Goal: Task Accomplishment & Management: Manage account settings

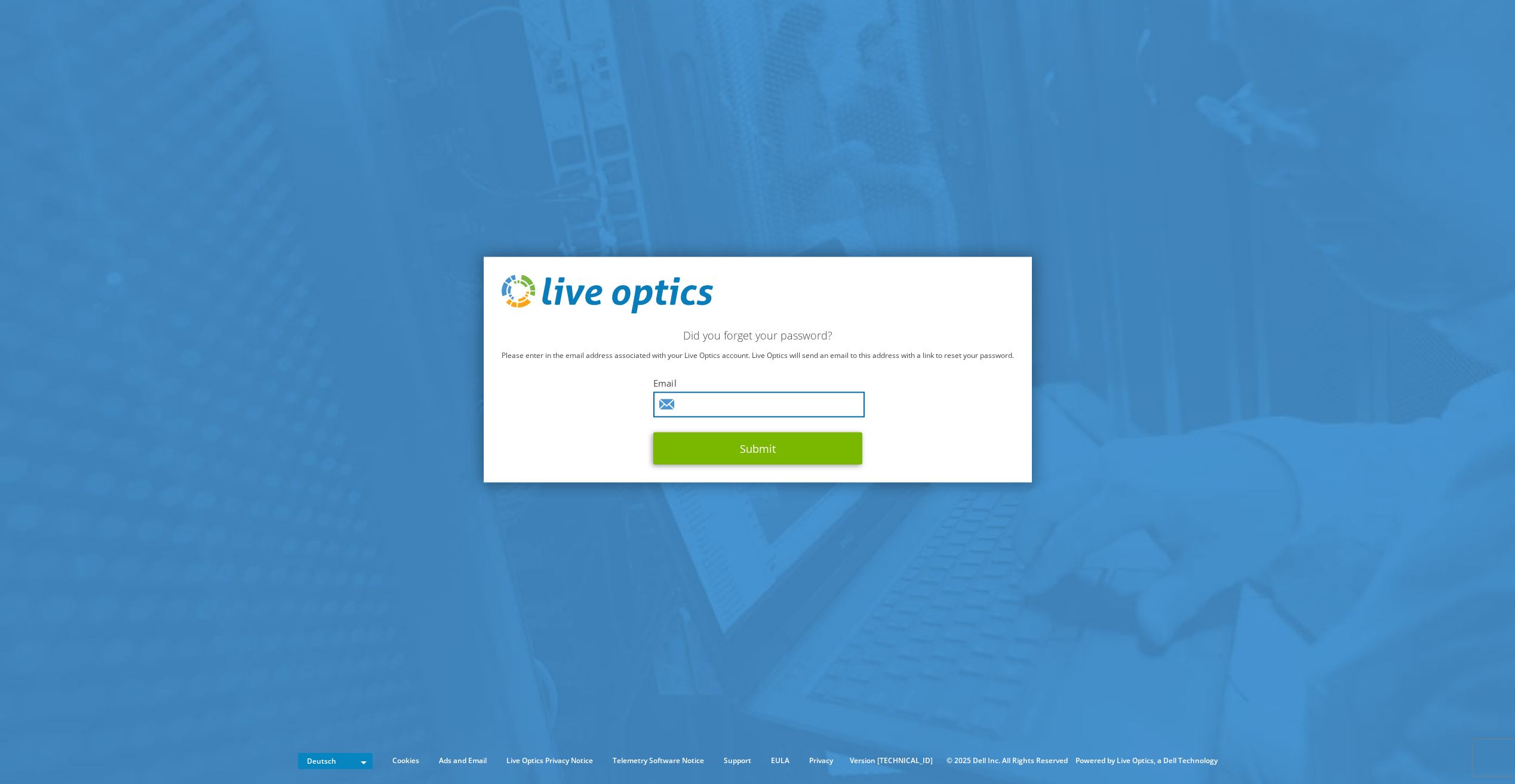
click at [805, 401] on input "text" at bounding box center [758, 405] width 211 height 26
type input "alexander.soellner@omninet.de"
click at [786, 443] on button "Submit" at bounding box center [758, 449] width 209 height 33
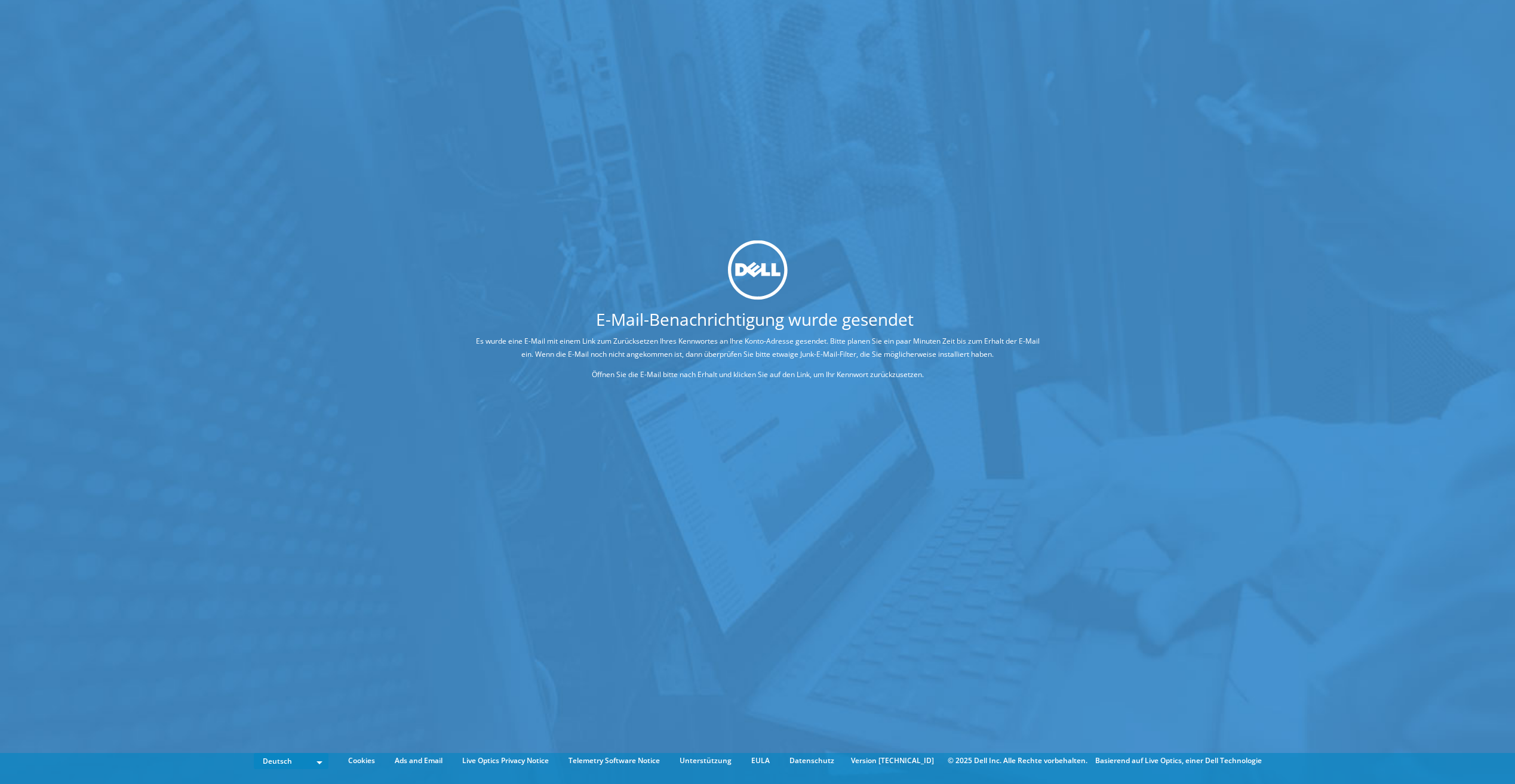
drag, startPoint x: 649, startPoint y: 344, endPoint x: 630, endPoint y: 327, distance: 25.5
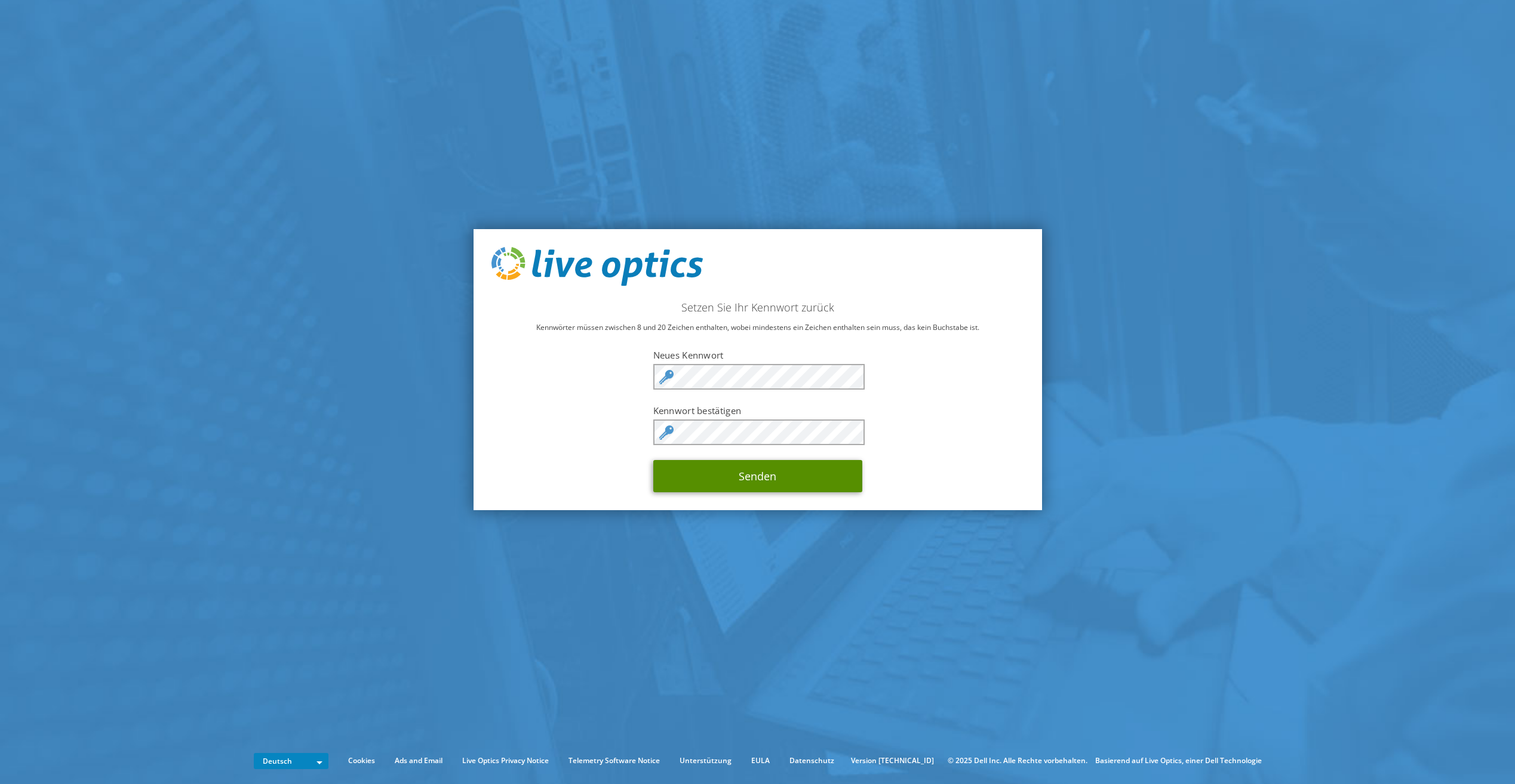
click at [792, 481] on button "Senden" at bounding box center [758, 476] width 209 height 33
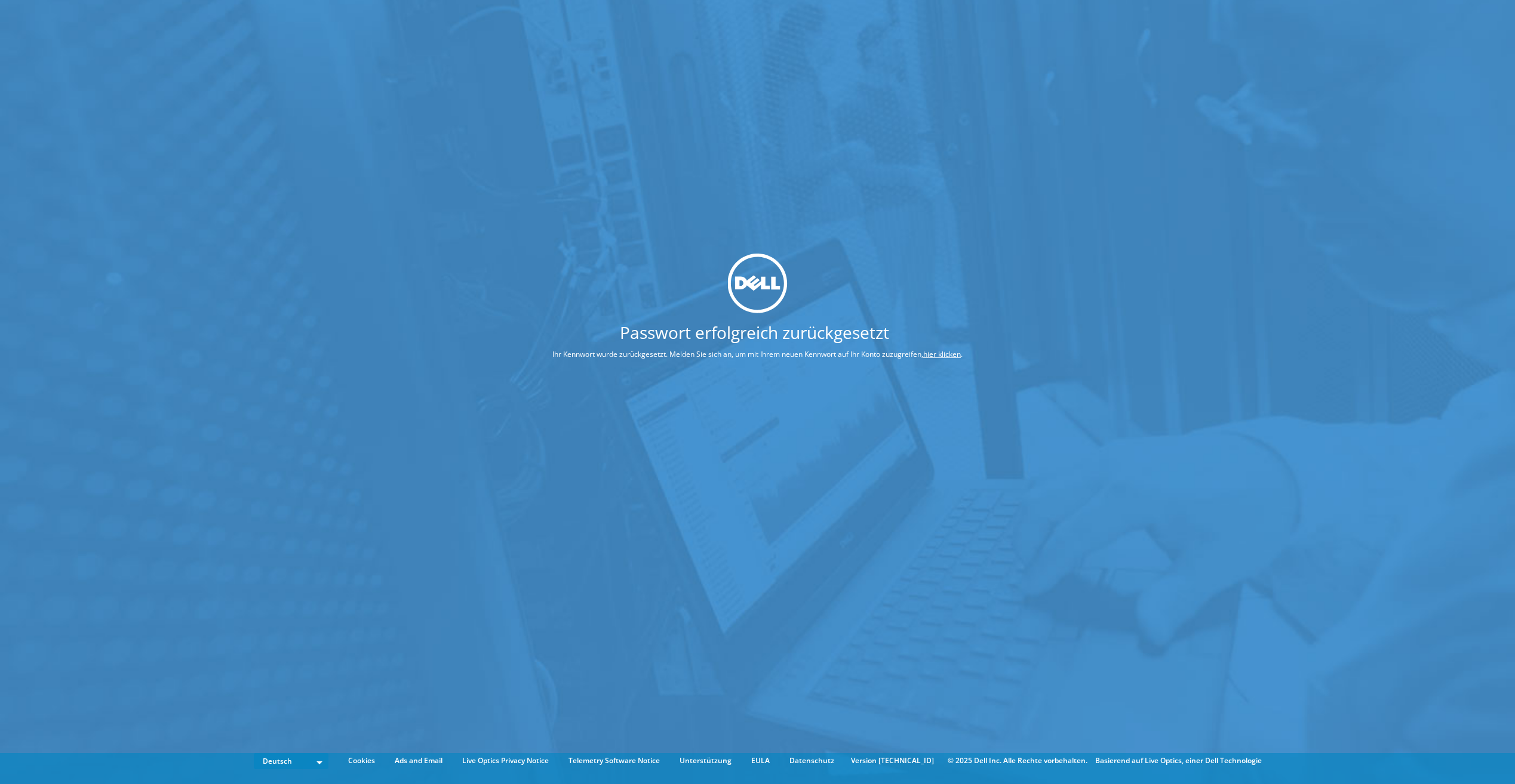
click at [945, 354] on link "hier klicken" at bounding box center [942, 354] width 37 height 10
